Goal: Check status

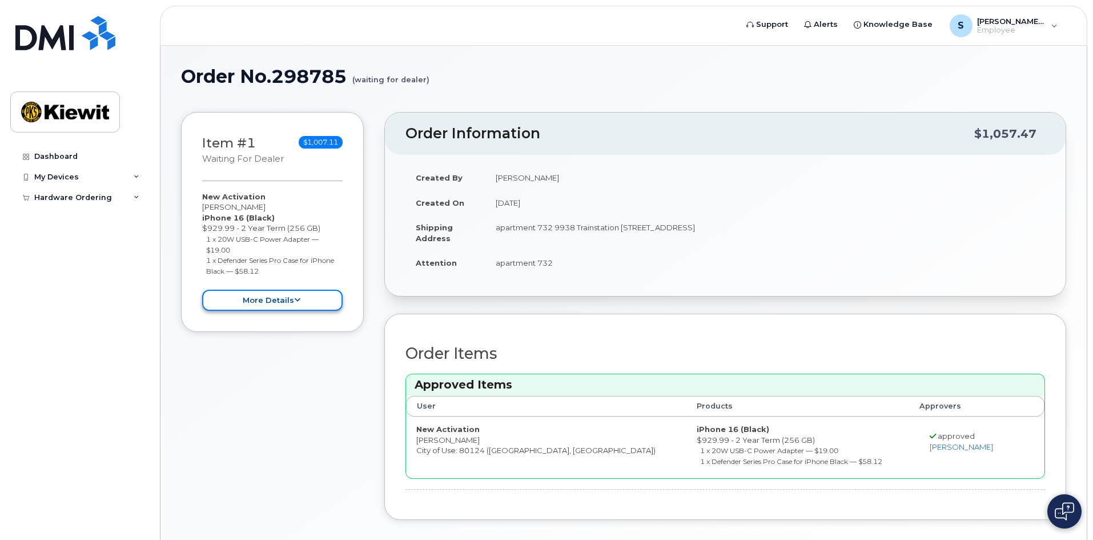
click at [289, 297] on button "more details" at bounding box center [272, 299] width 140 height 21
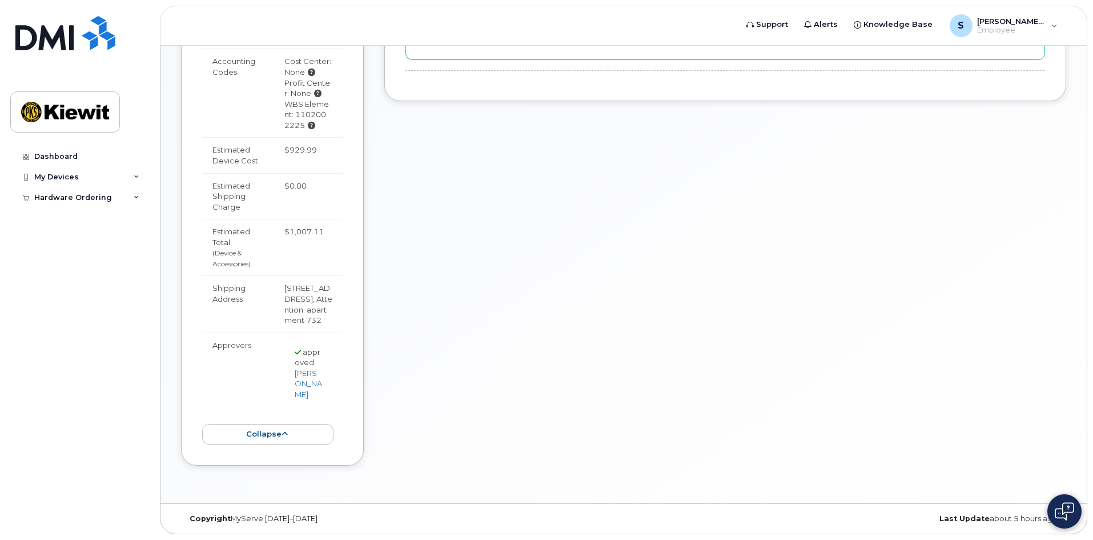
scroll to position [461, 0]
click at [126, 170] on div "My Devices" at bounding box center [79, 177] width 138 height 21
click at [122, 216] on div "Hardware Ordering" at bounding box center [79, 219] width 138 height 21
click at [78, 239] on div "New Order" at bounding box center [60, 240] width 43 height 10
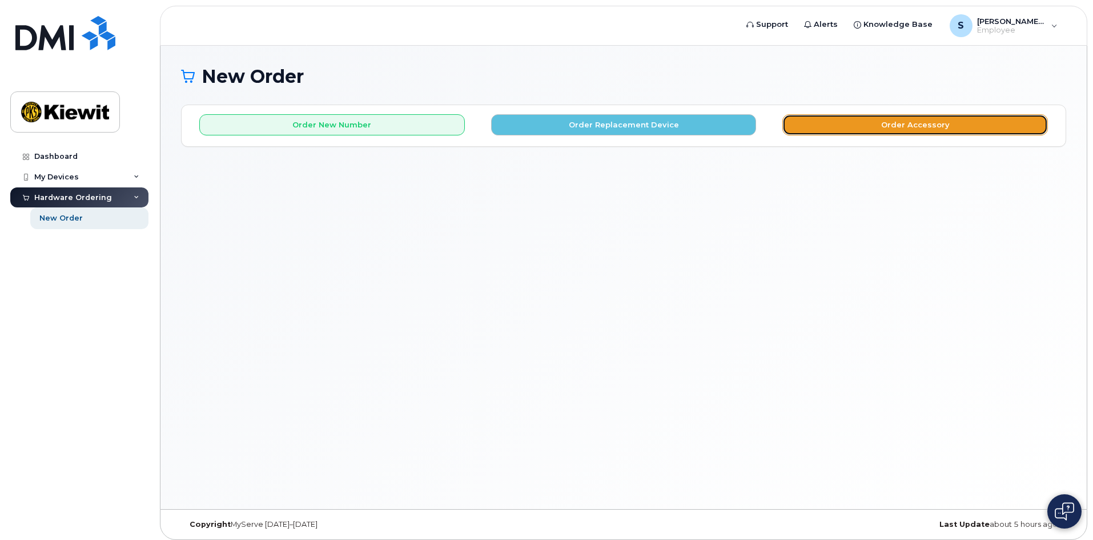
click at [804, 119] on button "Order Accessory" at bounding box center [914, 124] width 265 height 21
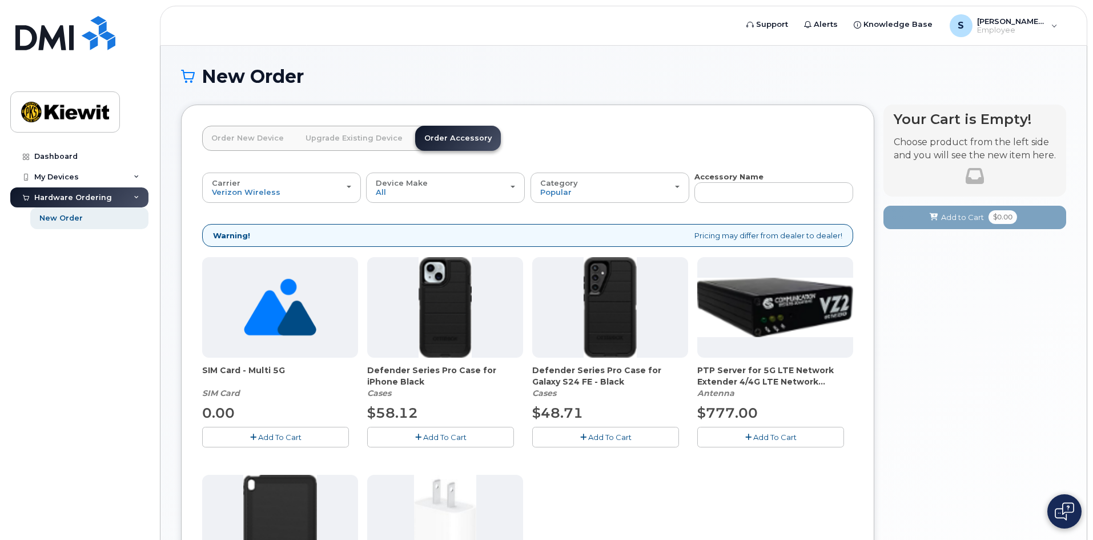
click at [372, 147] on link "Upgrade Existing Device" at bounding box center [353, 138] width 115 height 25
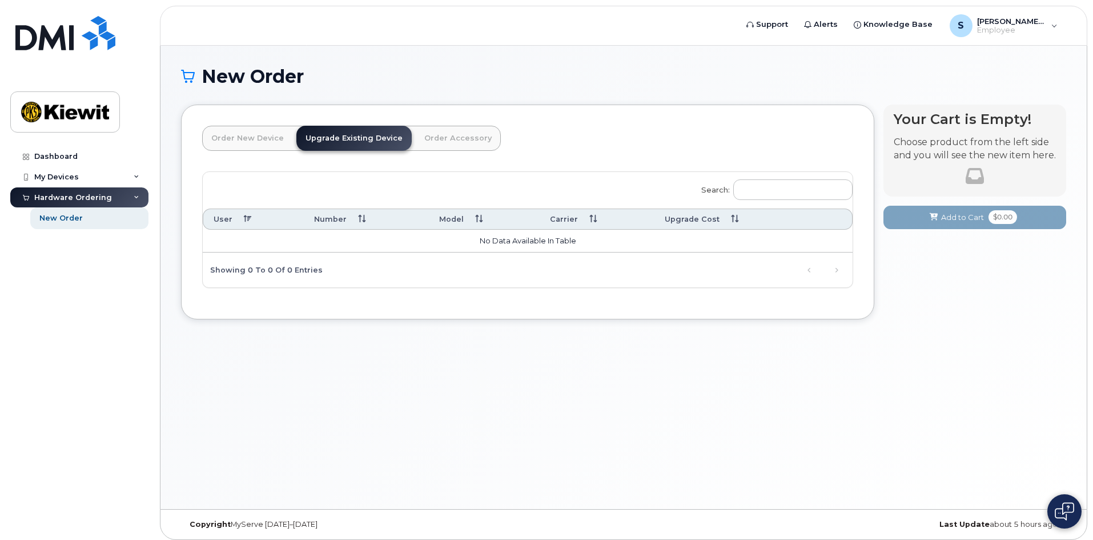
click at [268, 146] on link "Order New Device" at bounding box center [247, 138] width 91 height 25
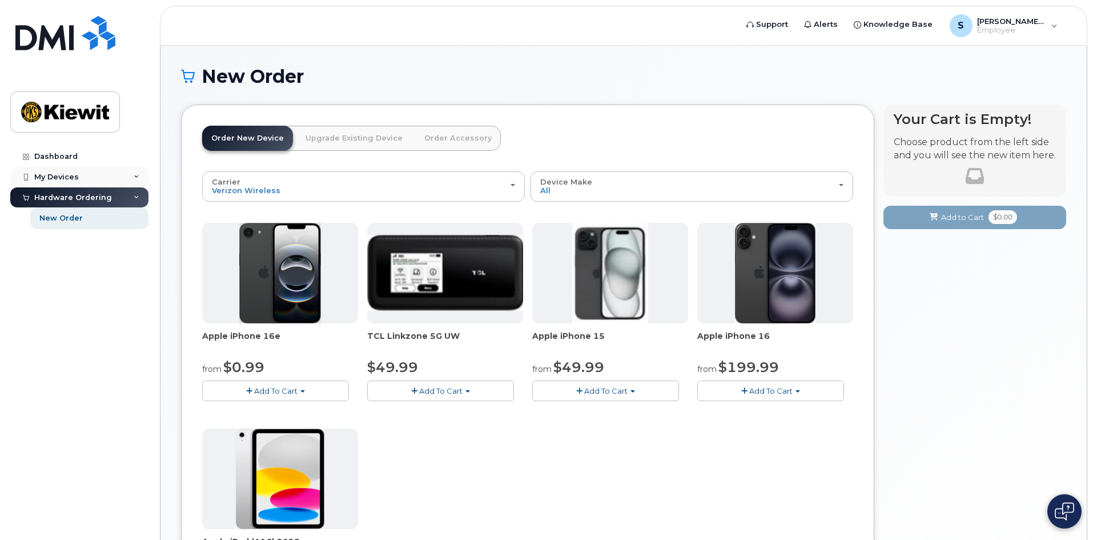
click at [81, 175] on div "My Devices" at bounding box center [79, 177] width 138 height 21
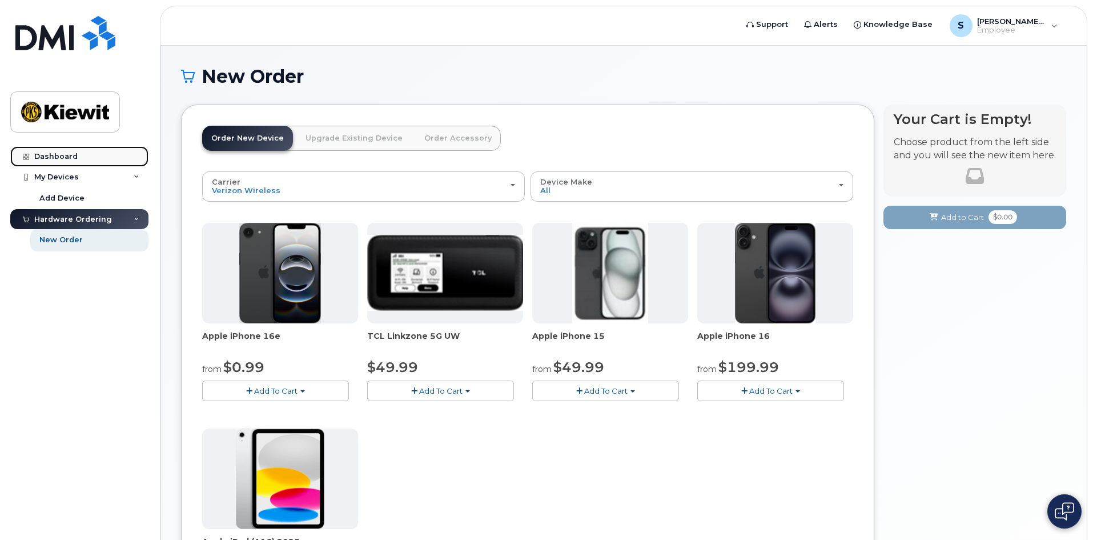
click at [86, 159] on link "Dashboard" at bounding box center [79, 156] width 138 height 21
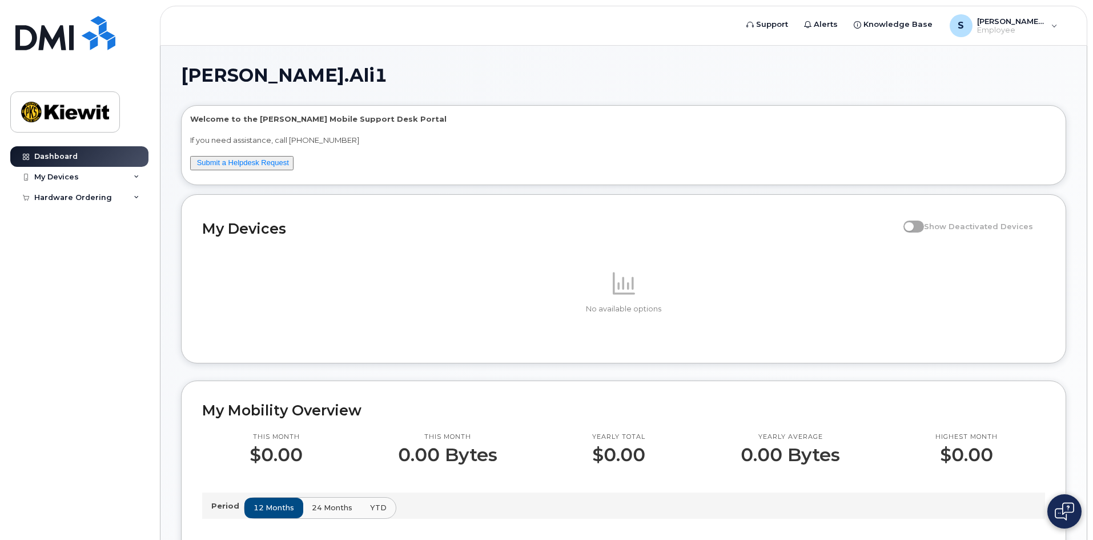
click at [224, 498] on div "Period 12 months 24 months YTD" at bounding box center [623, 505] width 824 height 17
click at [248, 510] on div "12 months 24 months YTD" at bounding box center [320, 508] width 152 height 22
click at [222, 516] on div "Period 12 months 24 months YTD" at bounding box center [623, 505] width 843 height 26
drag, startPoint x: 325, startPoint y: 513, endPoint x: 323, endPoint y: 501, distance: 12.1
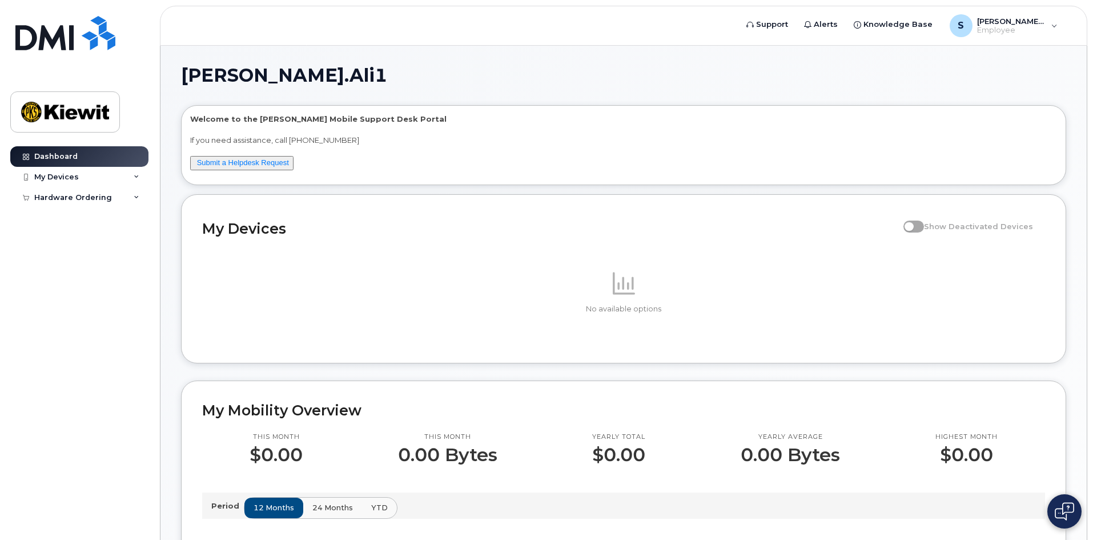
click at [325, 510] on button "24 months" at bounding box center [333, 507] width 60 height 21
click at [377, 508] on span "YTD" at bounding box center [379, 507] width 17 height 11
click at [312, 504] on span "24 months" at bounding box center [332, 507] width 41 height 11
drag, startPoint x: 293, startPoint y: 507, endPoint x: 224, endPoint y: 496, distance: 70.0
click at [293, 507] on button "12 months" at bounding box center [274, 507] width 60 height 21
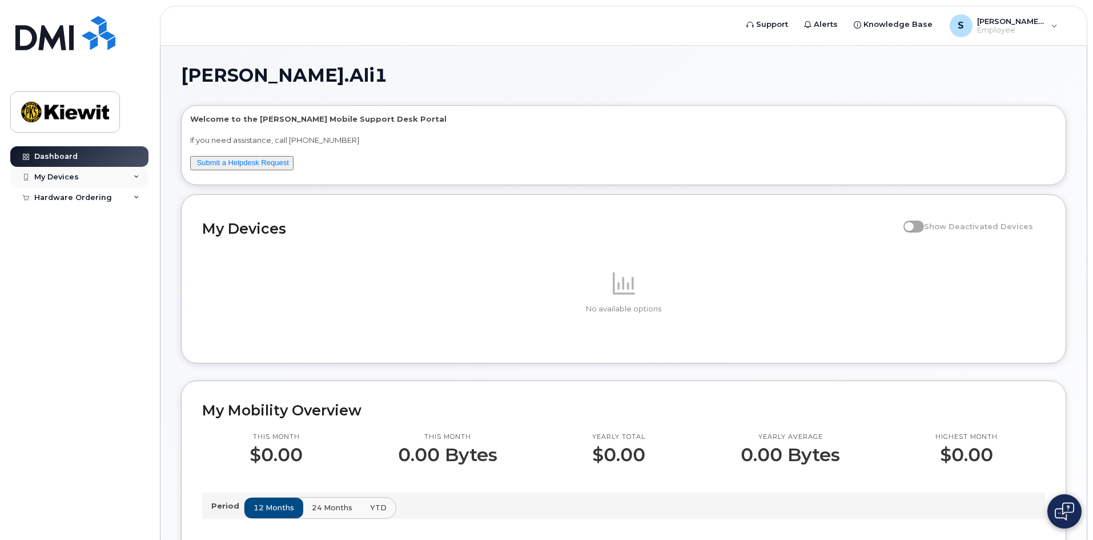
click at [115, 175] on div "My Devices" at bounding box center [79, 177] width 138 height 21
click at [59, 179] on div "My Devices" at bounding box center [56, 176] width 45 height 9
click at [58, 192] on div "Hardware Ordering" at bounding box center [79, 197] width 138 height 21
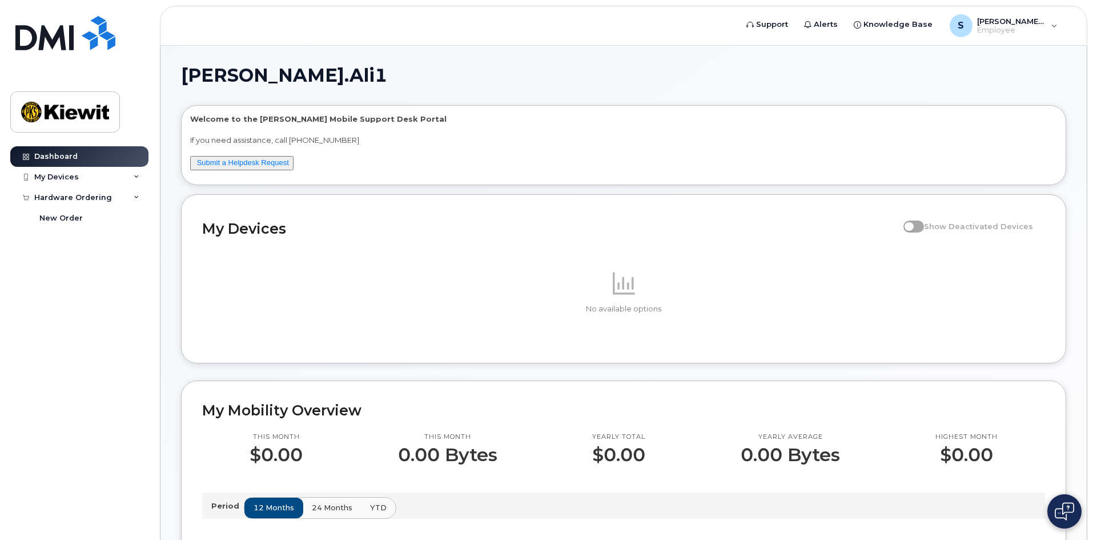
drag, startPoint x: 87, startPoint y: 87, endPoint x: 84, endPoint y: 95, distance: 8.5
click at [86, 89] on div at bounding box center [65, 74] width 110 height 116
click at [77, 115] on img at bounding box center [65, 111] width 88 height 33
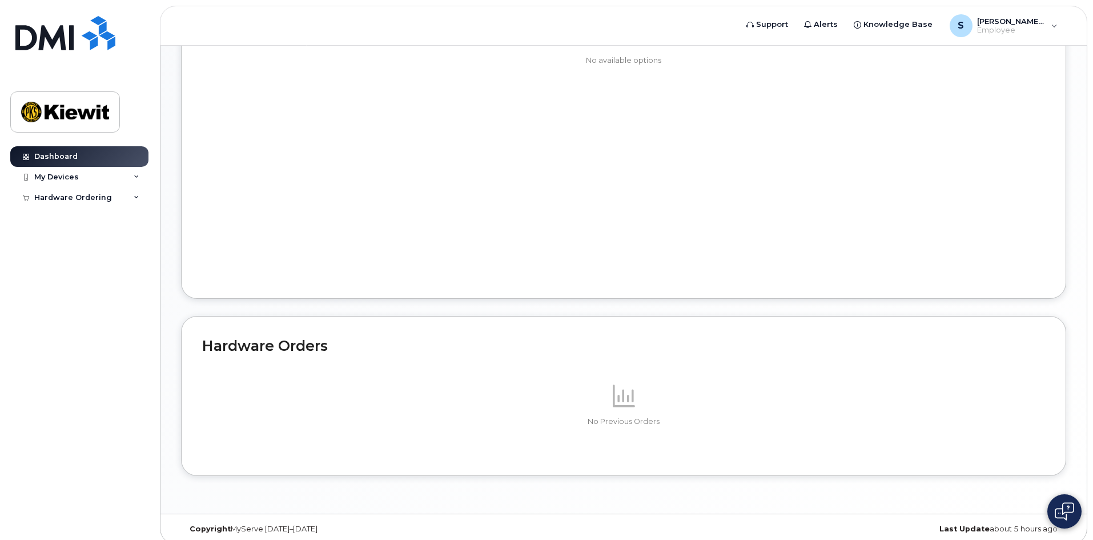
scroll to position [536, 0]
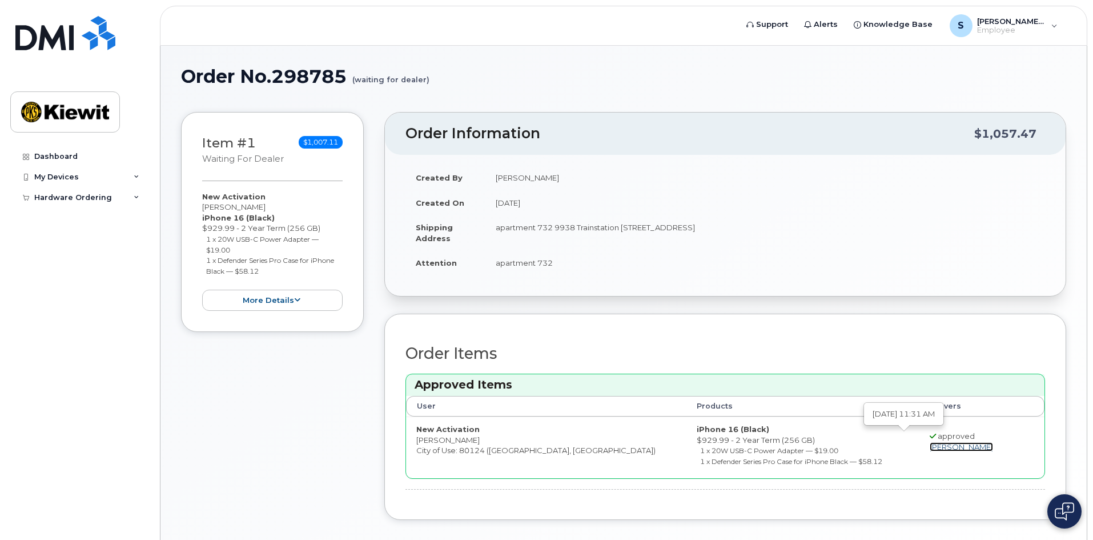
click at [929, 447] on link "[PERSON_NAME]" at bounding box center [960, 446] width 63 height 9
click at [909, 444] on td "approved [PERSON_NAME]" at bounding box center [965, 447] width 112 height 62
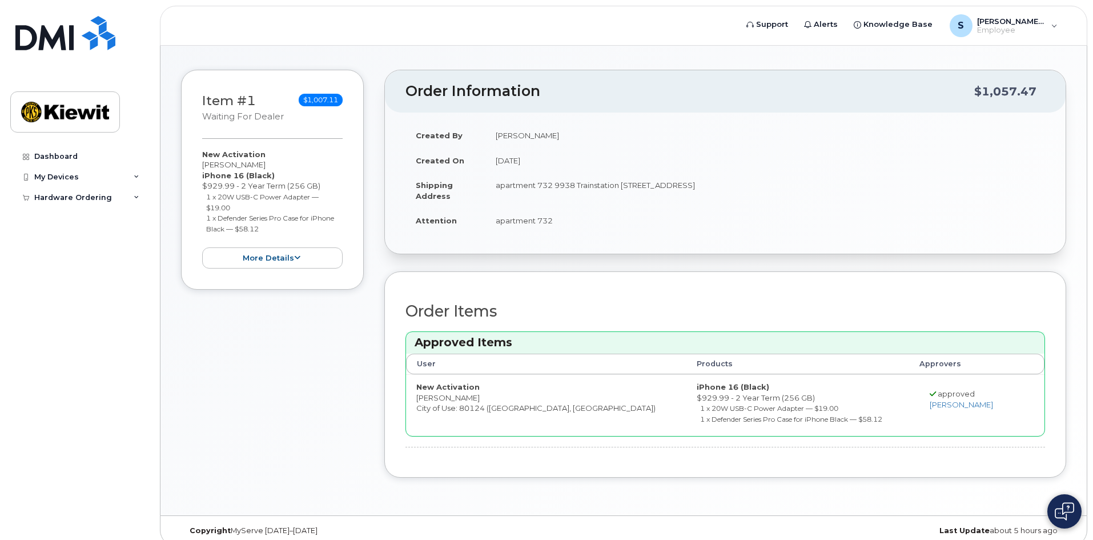
scroll to position [54, 0]
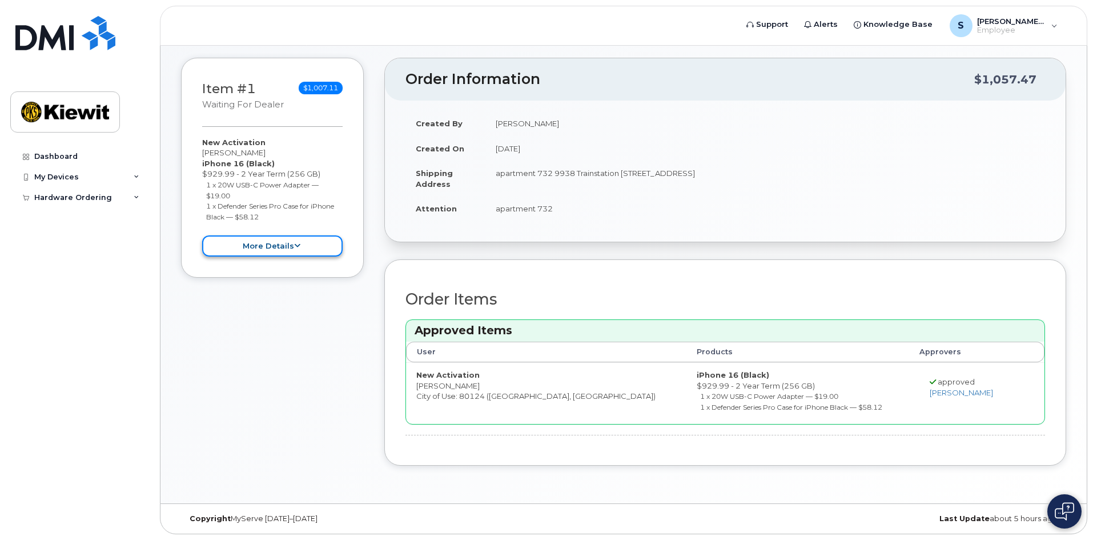
click at [332, 251] on button "more details" at bounding box center [272, 245] width 140 height 21
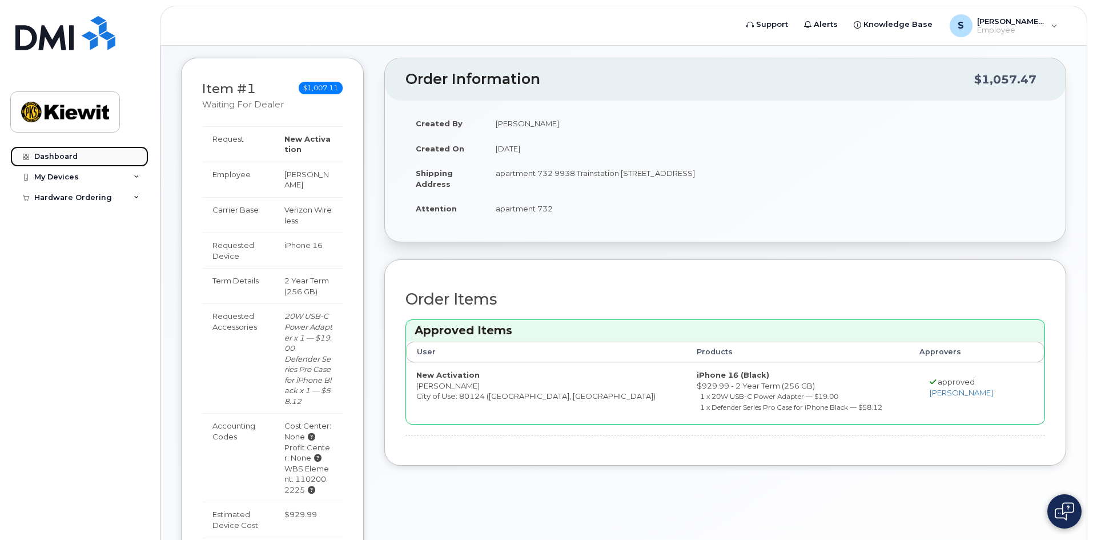
click at [108, 159] on link "Dashboard" at bounding box center [79, 156] width 138 height 21
